Goal: Task Accomplishment & Management: Use online tool/utility

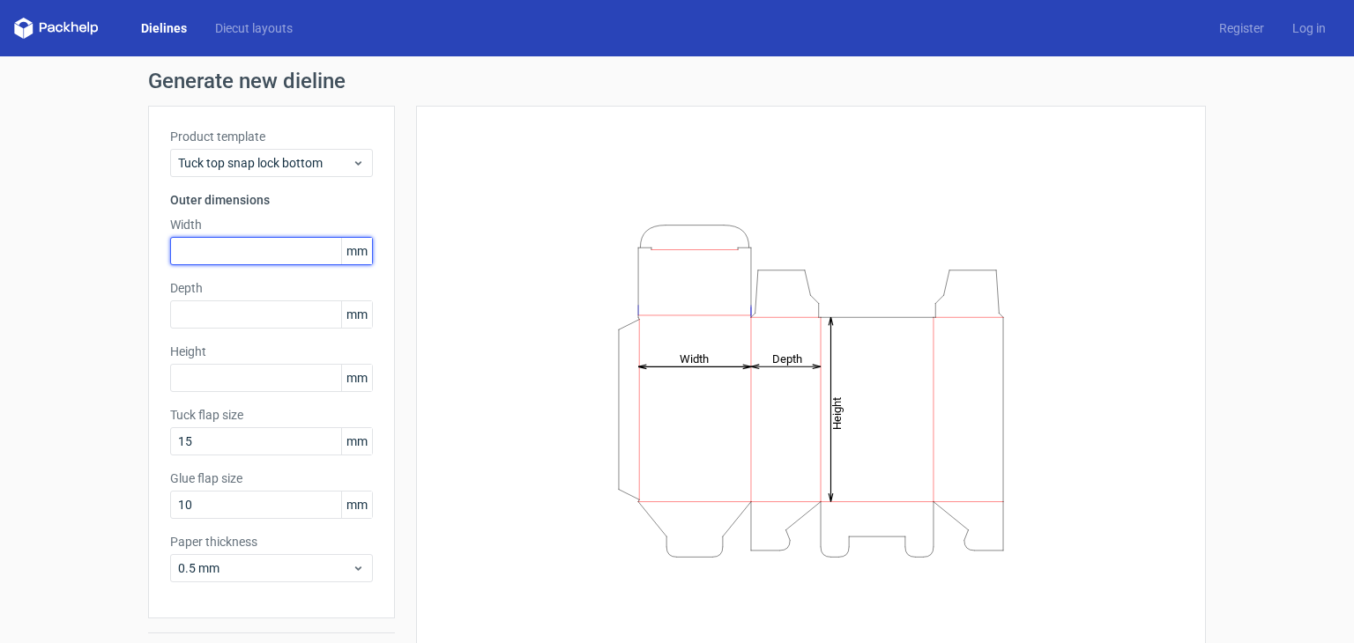
click at [315, 251] on input "text" at bounding box center [271, 251] width 203 height 28
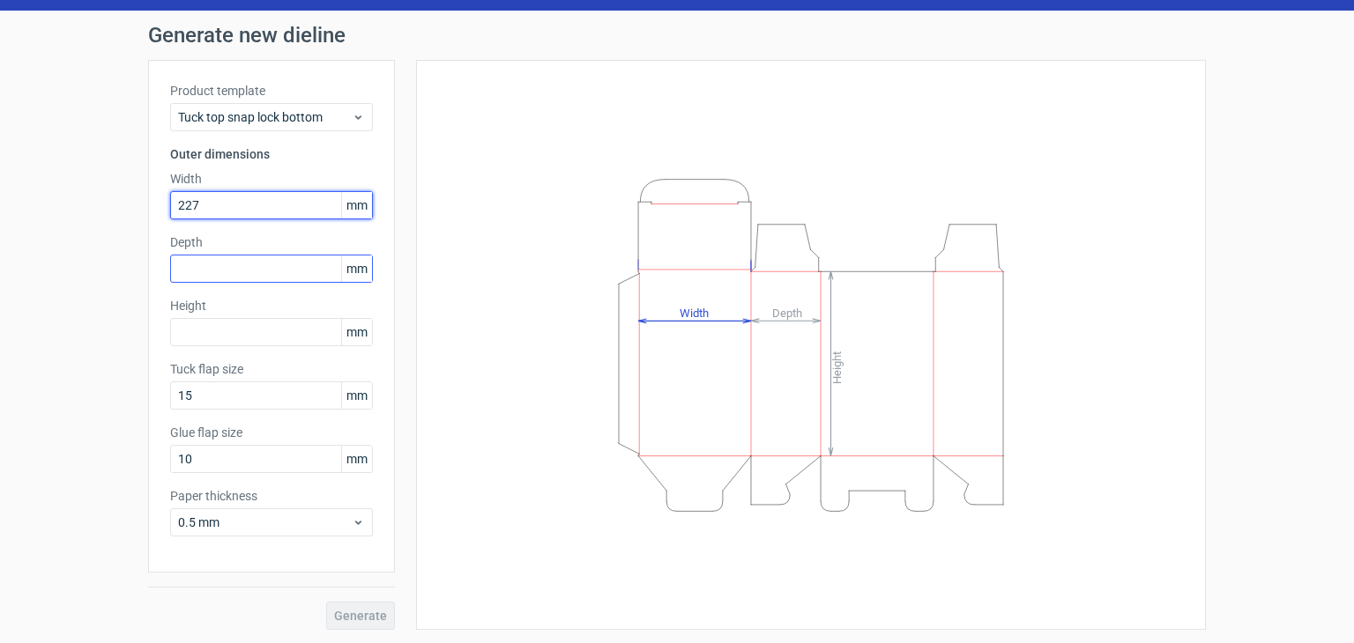
type input "227"
click at [250, 265] on input "text" at bounding box center [271, 269] width 203 height 28
type input "81"
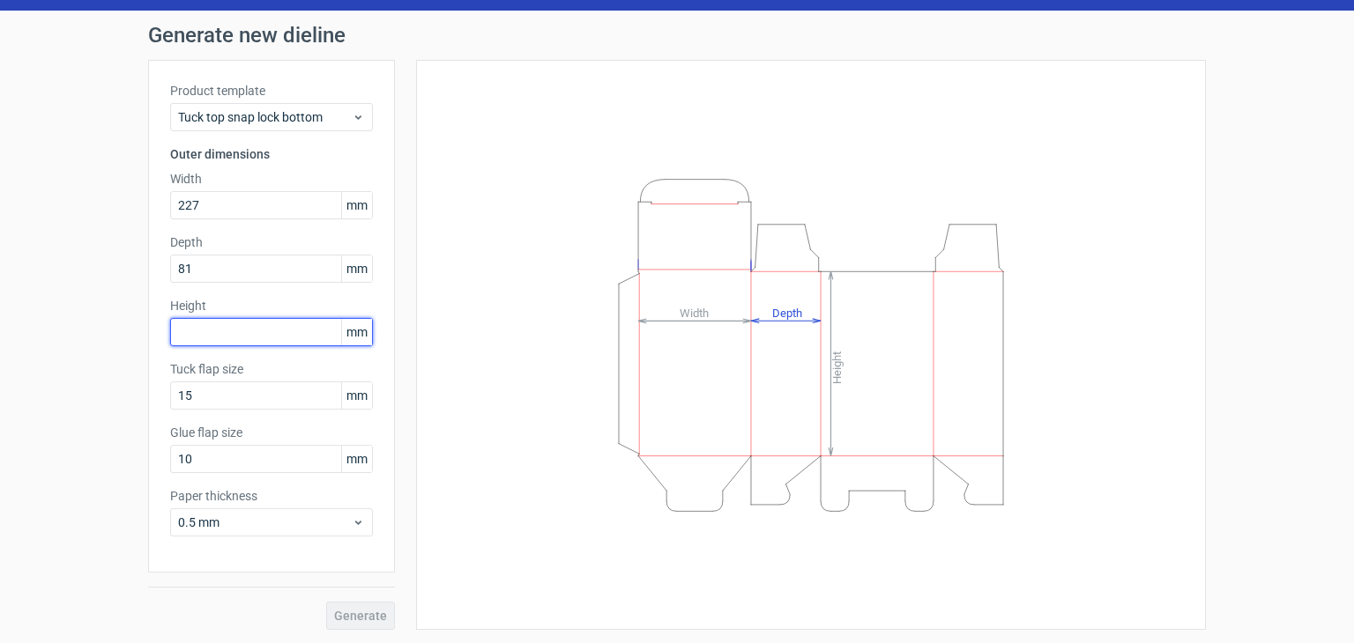
click at [236, 336] on input "text" at bounding box center [271, 332] width 203 height 28
type input "260"
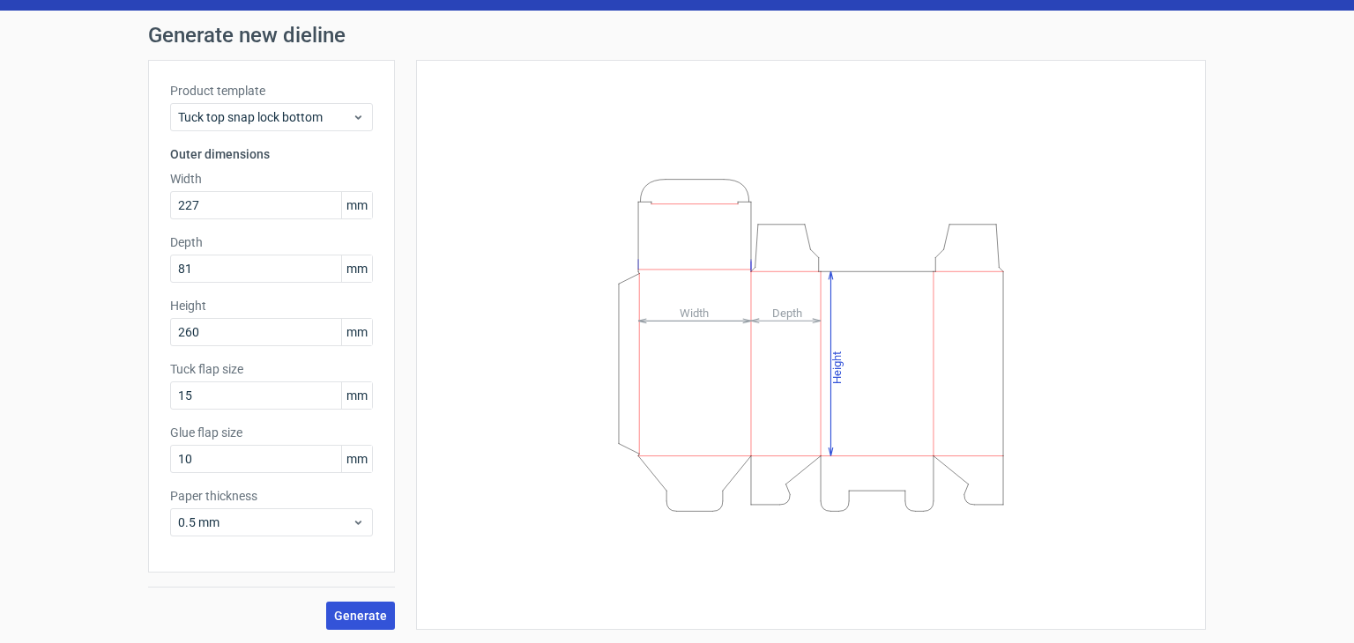
click at [337, 614] on span "Generate" at bounding box center [360, 616] width 53 height 12
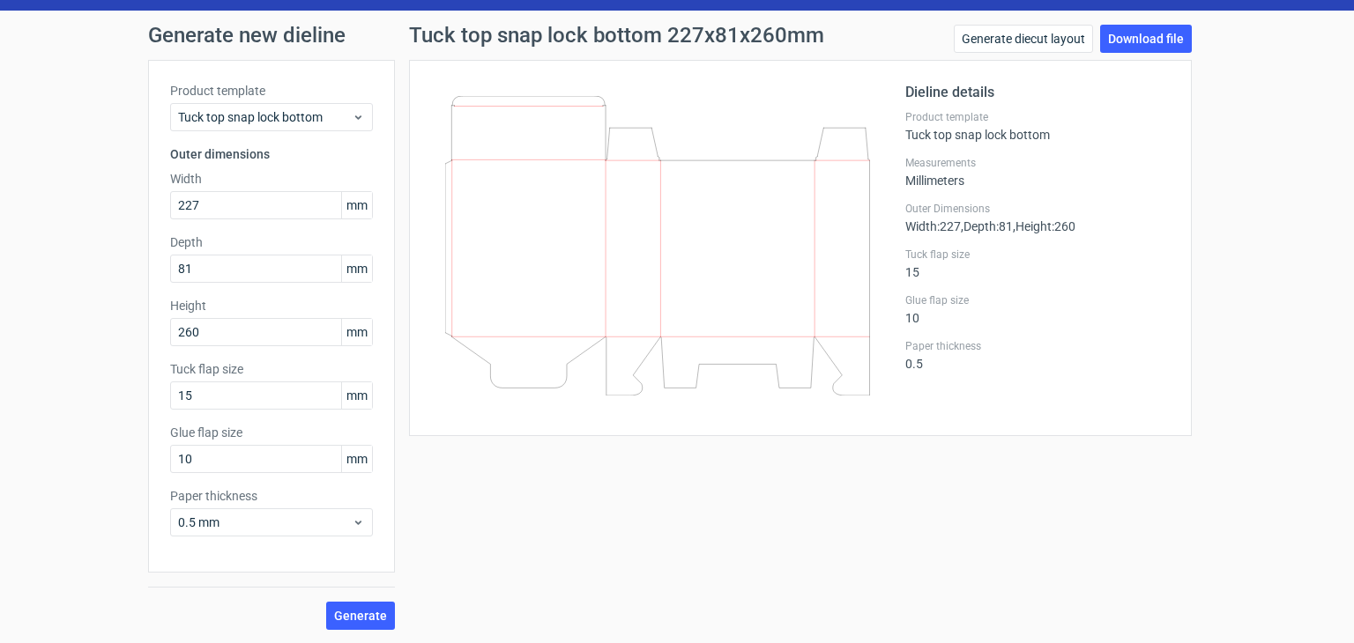
click at [529, 238] on icon at bounding box center [657, 246] width 425 height 300
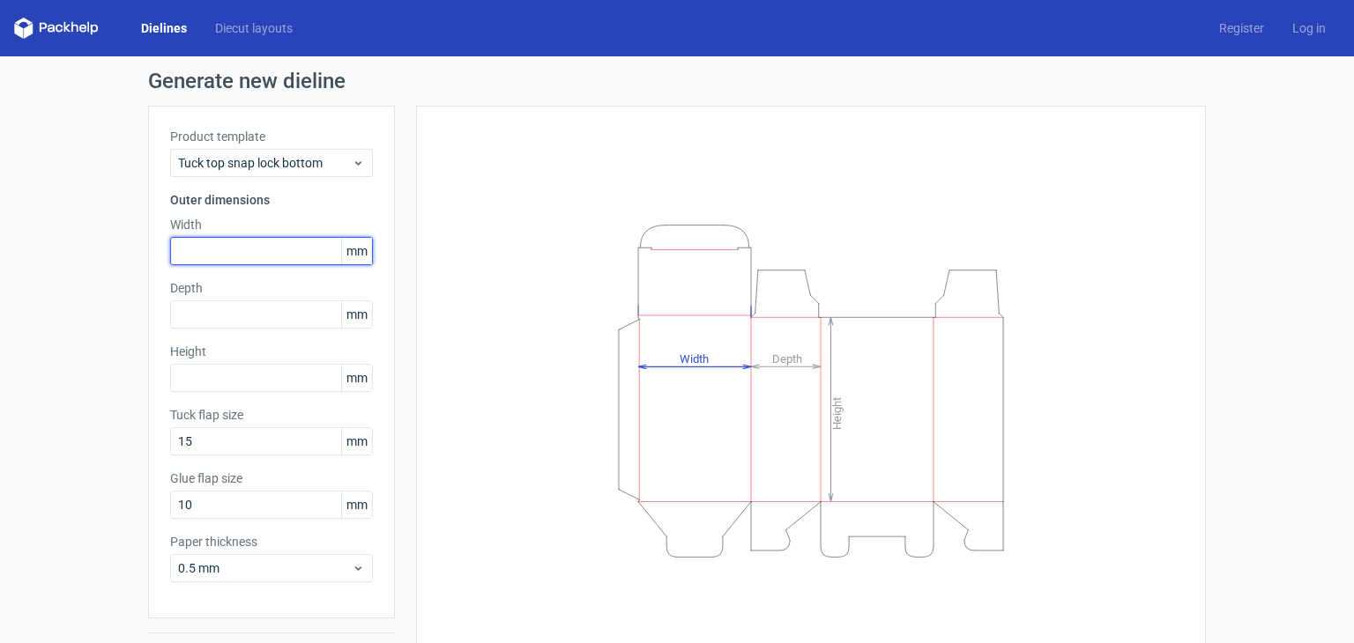
click at [268, 244] on input "text" at bounding box center [271, 251] width 203 height 28
type input "227"
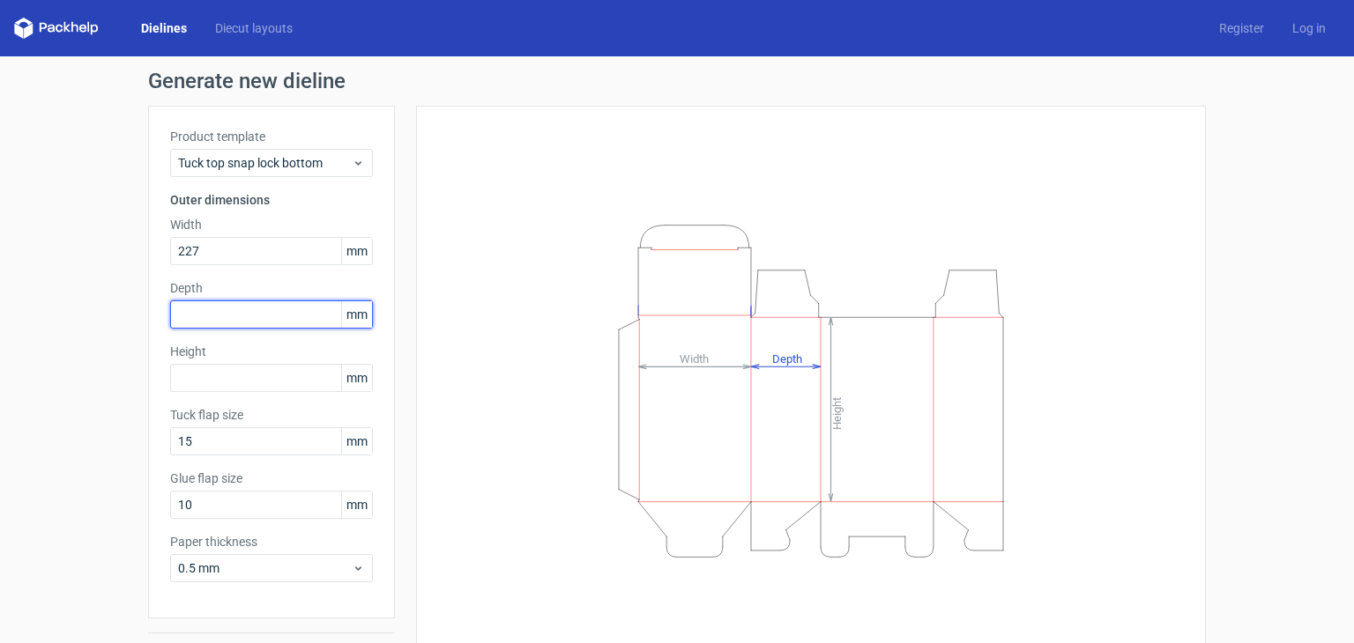
click at [258, 310] on input "text" at bounding box center [271, 315] width 203 height 28
type input "81"
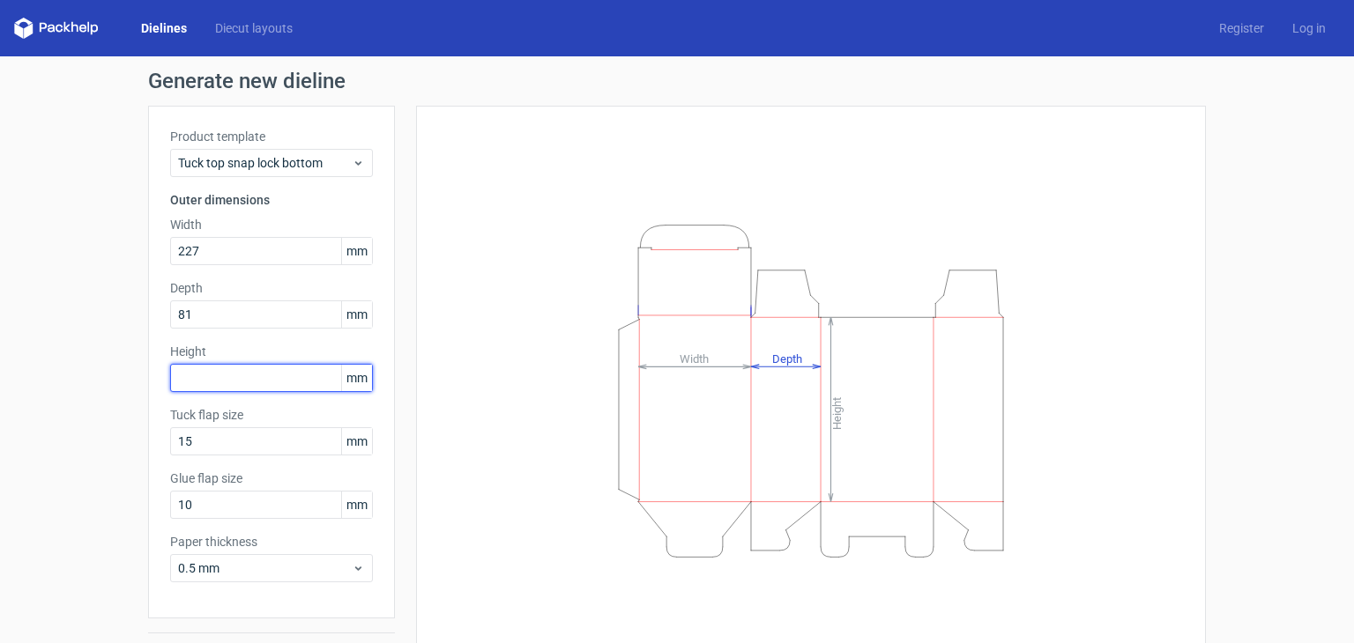
click at [266, 382] on input "text" at bounding box center [271, 378] width 203 height 28
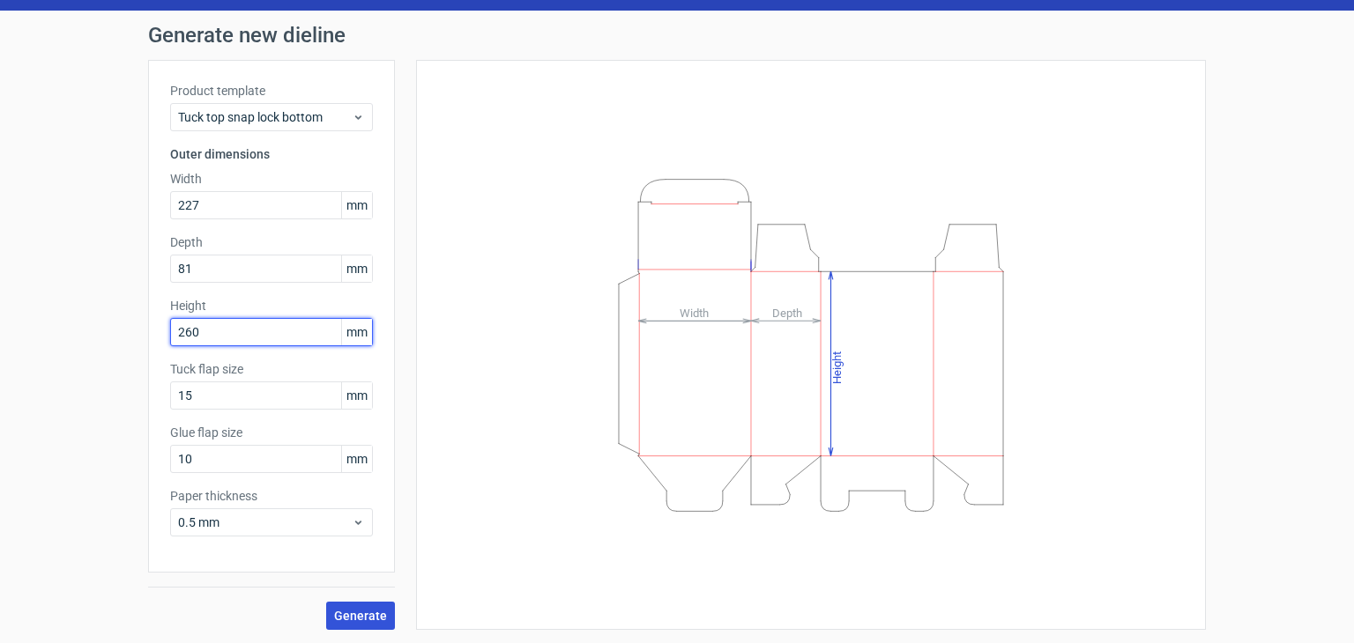
type input "260"
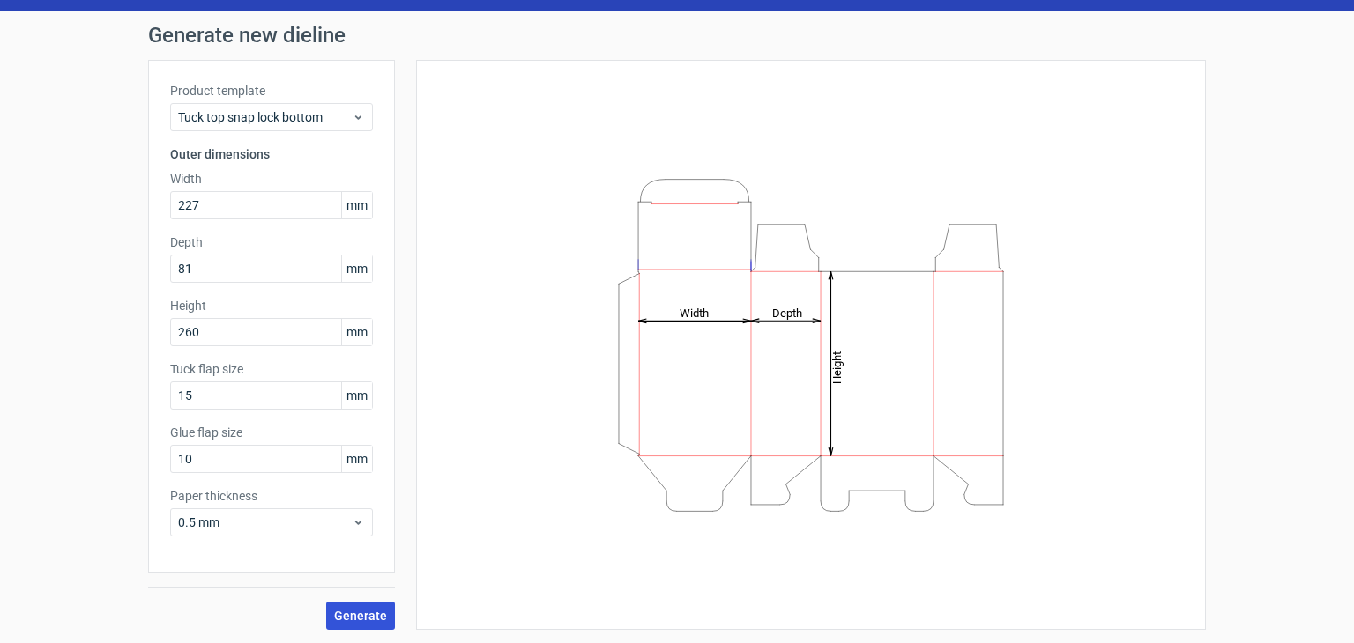
click at [379, 622] on button "Generate" at bounding box center [360, 616] width 69 height 28
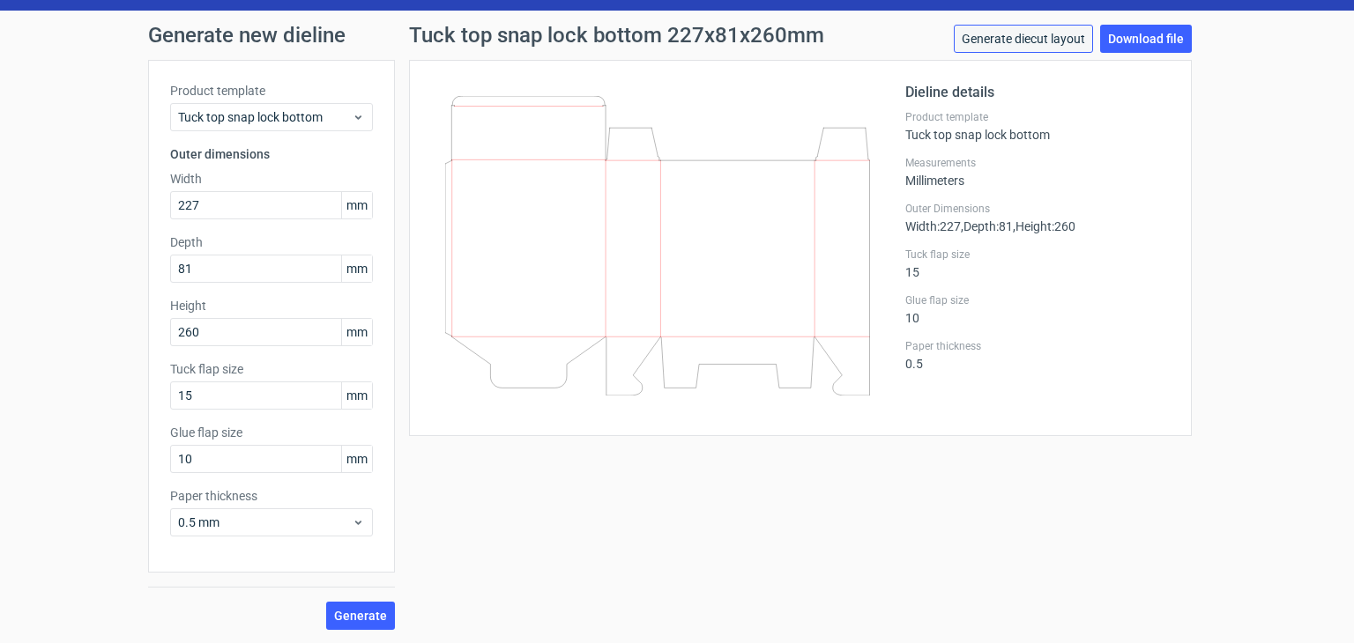
click at [998, 37] on link "Generate diecut layout" at bounding box center [1023, 39] width 139 height 28
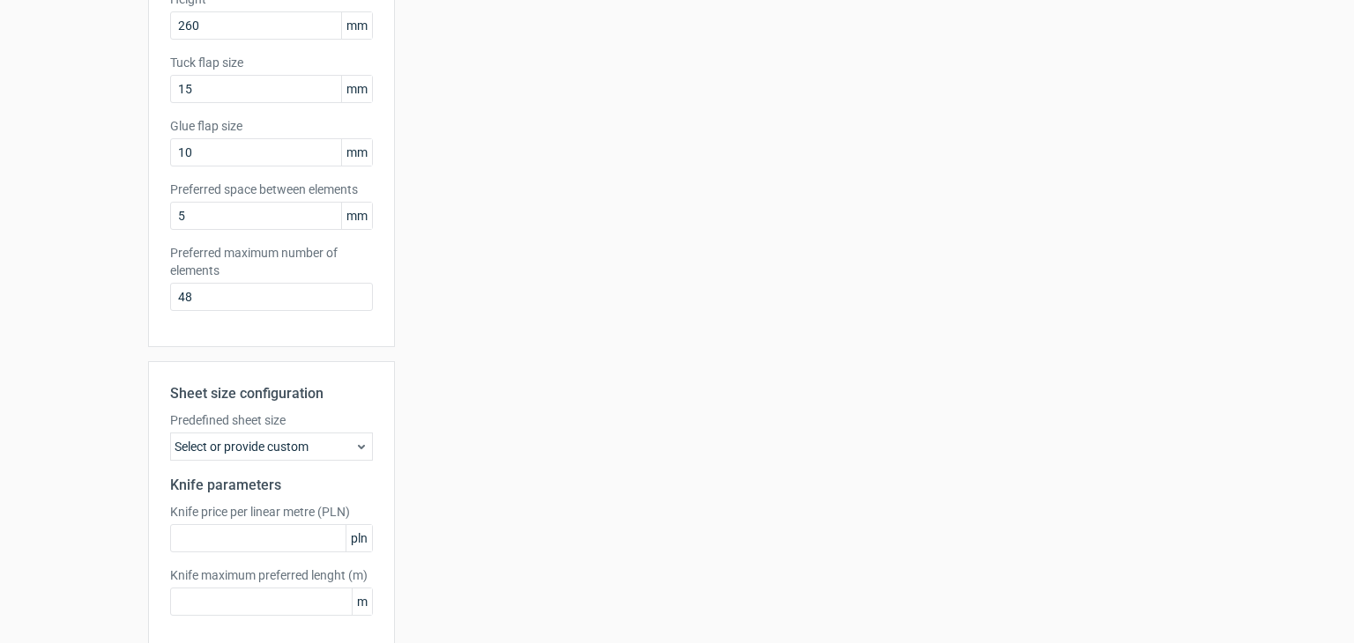
scroll to position [432, 0]
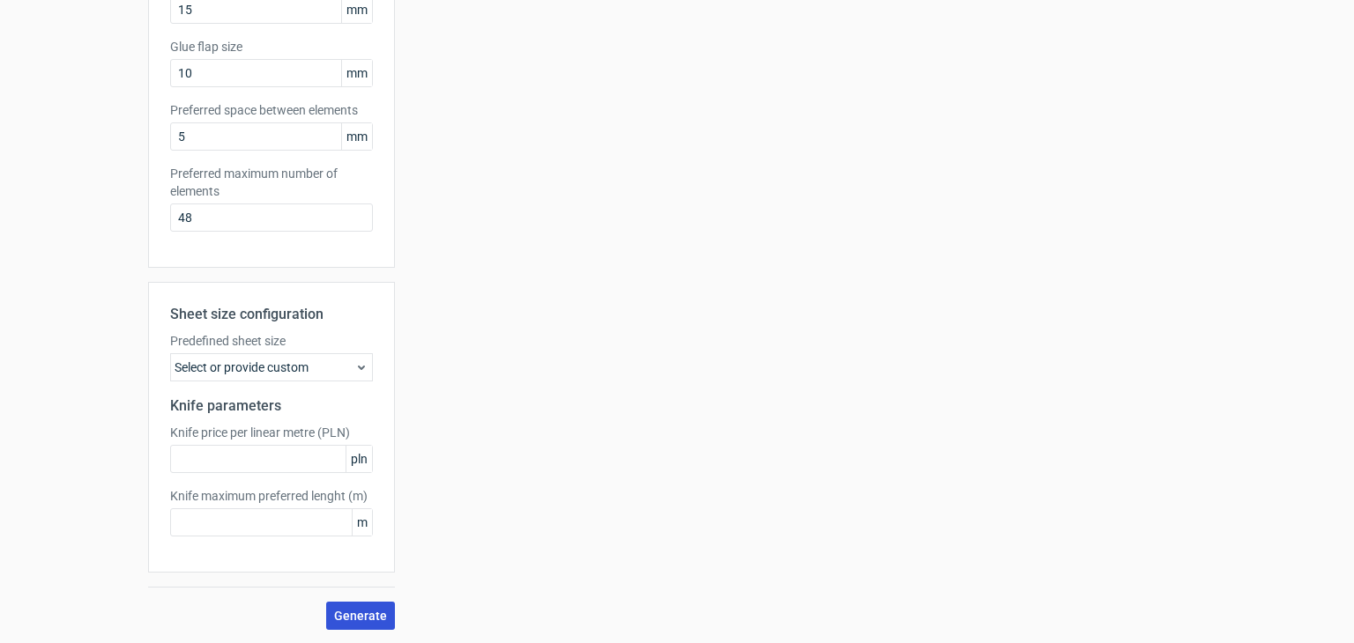
click at [351, 613] on span "Generate" at bounding box center [360, 616] width 53 height 12
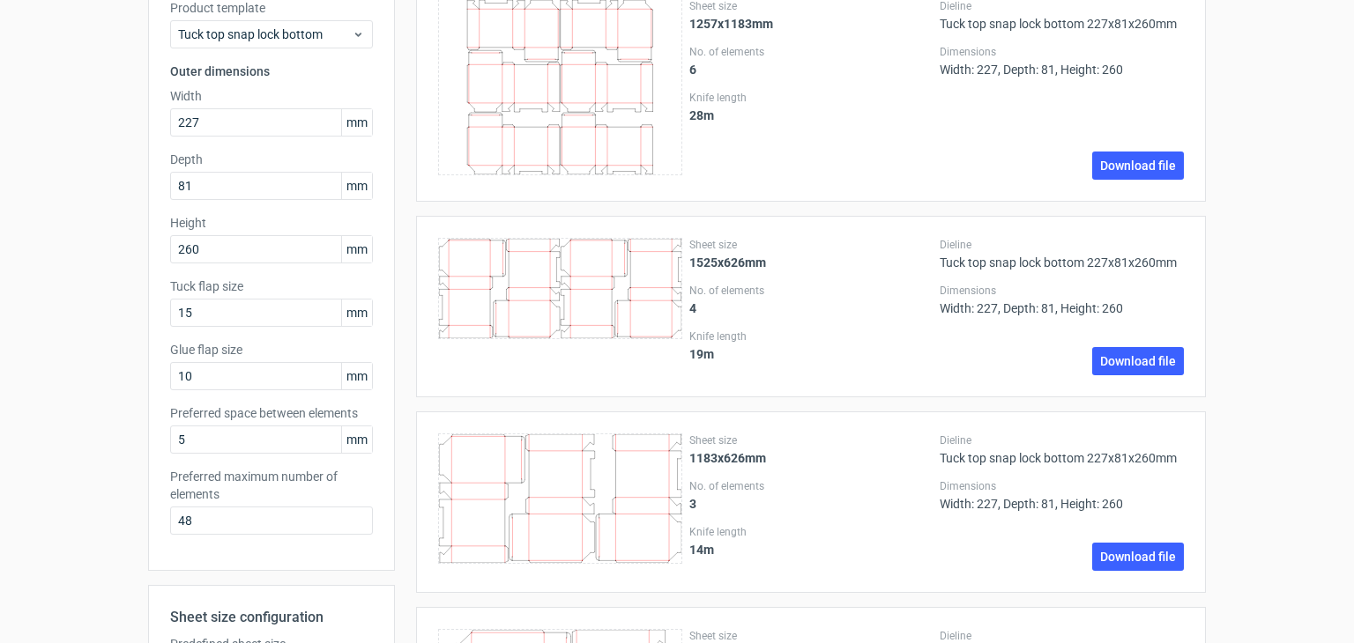
scroll to position [0, 0]
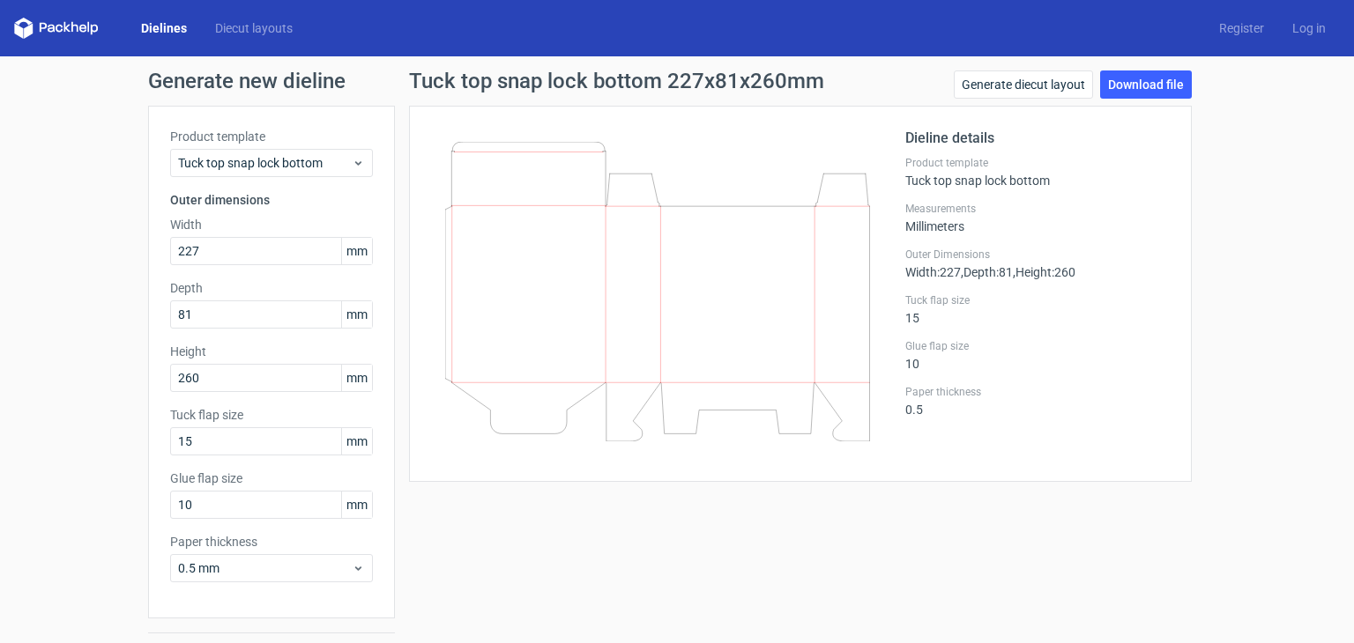
click at [622, 286] on icon at bounding box center [657, 292] width 425 height 300
click at [1137, 89] on link "Download file" at bounding box center [1146, 85] width 92 height 28
